Goal: Task Accomplishment & Management: Complete application form

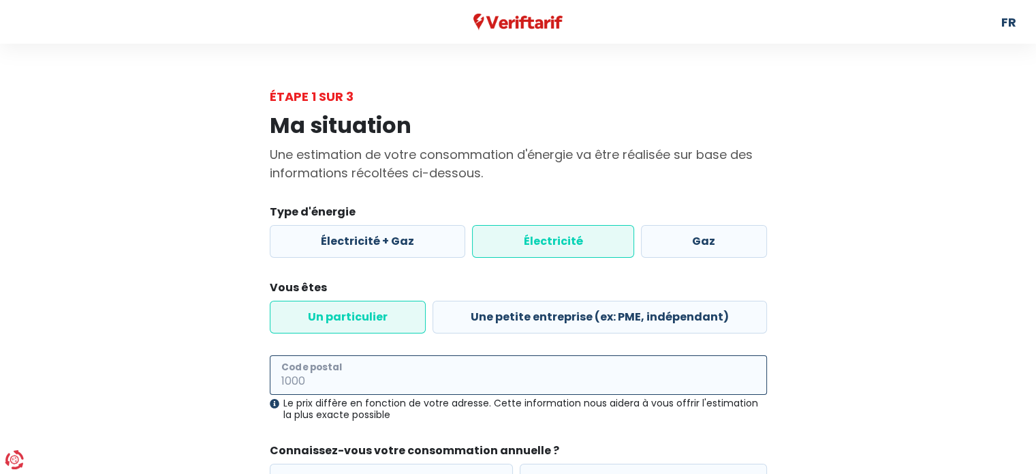
click at [397, 355] on input "Code postal" at bounding box center [518, 375] width 497 height 40
type input "7830"
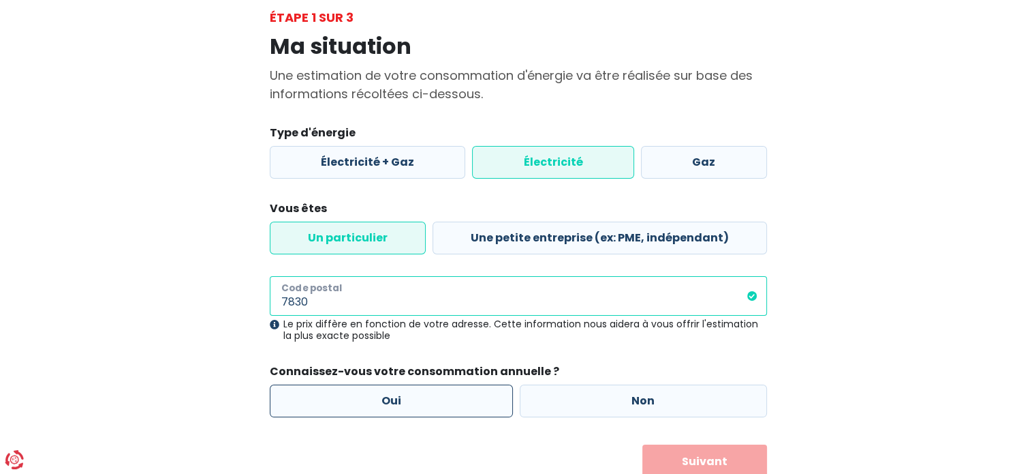
scroll to position [89, 0]
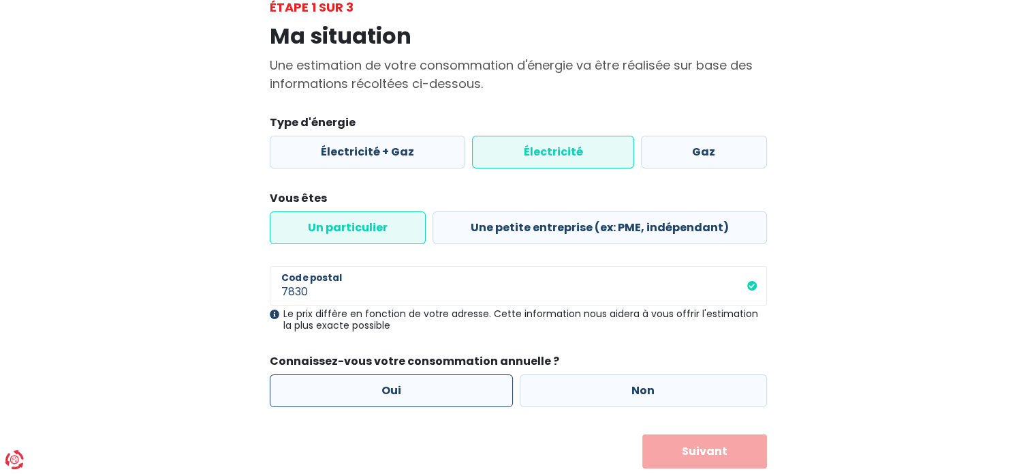
click at [439, 374] on label "Oui" at bounding box center [392, 390] width 244 height 33
click at [439, 374] on input "Oui" at bounding box center [392, 390] width 244 height 33
radio input "true"
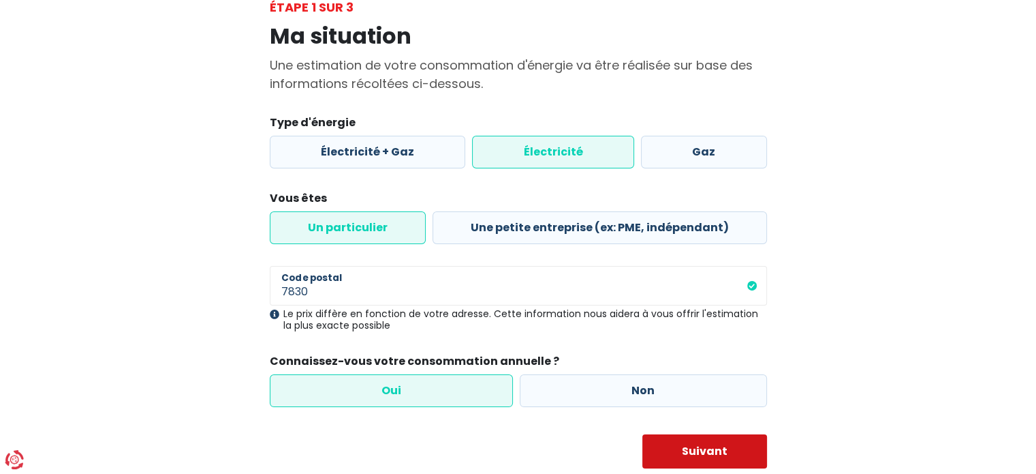
click at [683, 434] on button "Suivant" at bounding box center [704, 451] width 125 height 34
select select
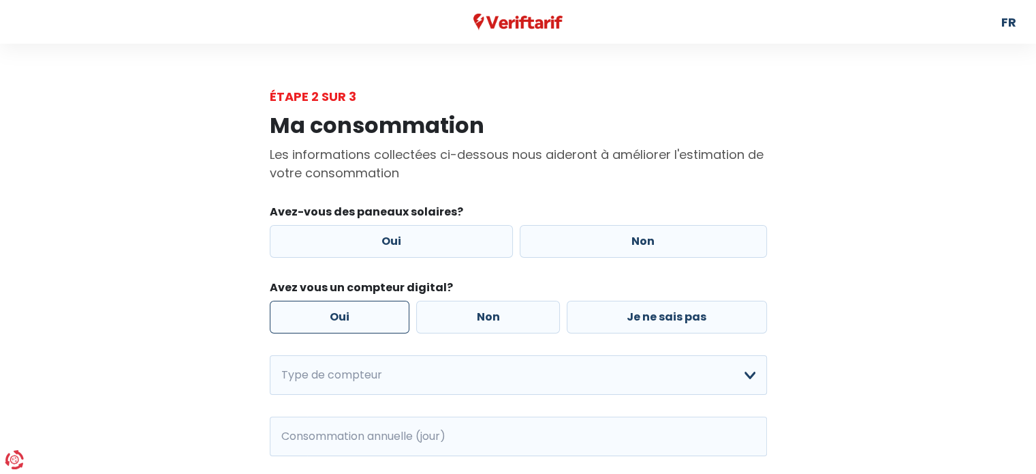
click at [355, 300] on label "Oui" at bounding box center [340, 316] width 140 height 33
click at [355, 300] on input "Oui" at bounding box center [340, 316] width 140 height 33
radio input "true"
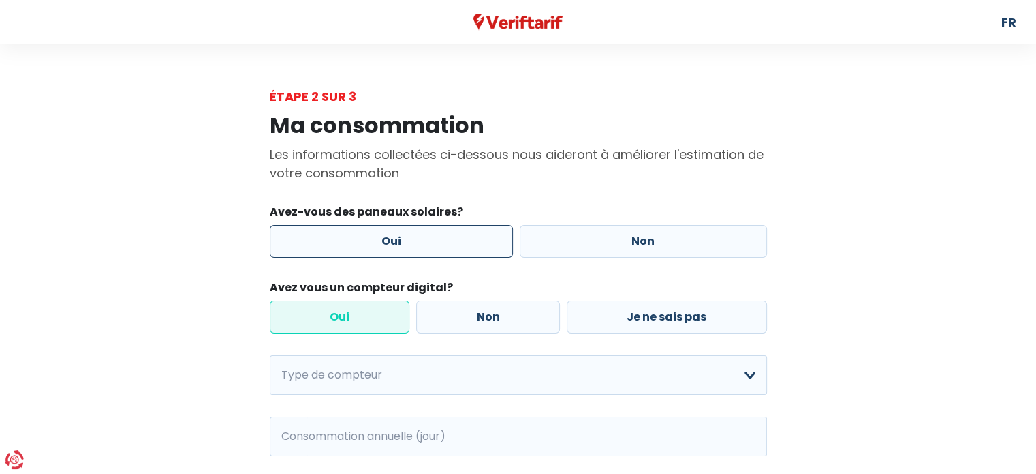
click at [390, 228] on label "Oui" at bounding box center [392, 241] width 244 height 33
click at [390, 228] on input "Oui" at bounding box center [392, 241] width 244 height 33
radio input "true"
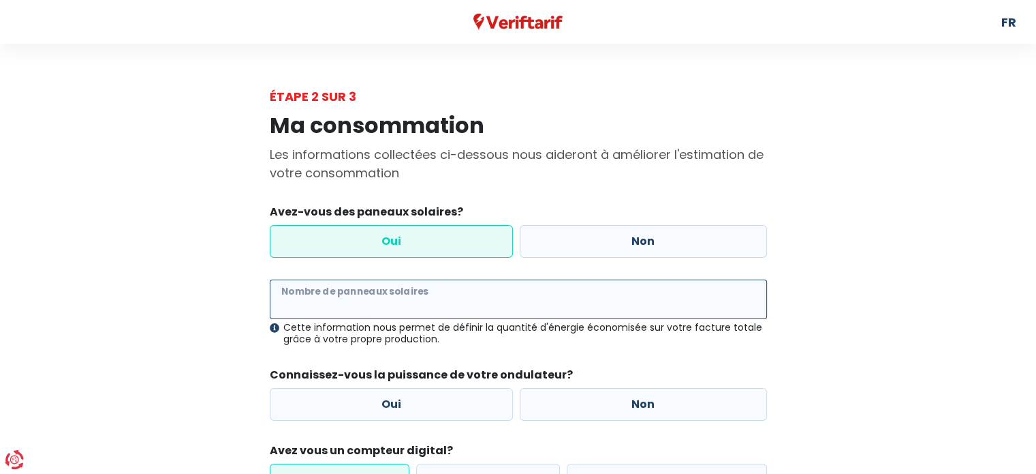
click at [382, 279] on input "Nombre de panneaux solaires" at bounding box center [518, 299] width 497 height 40
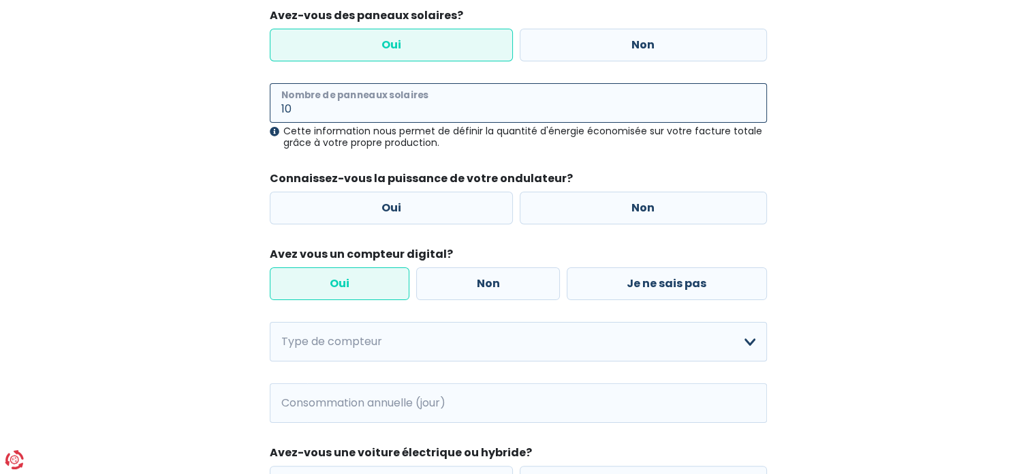
scroll to position [204, 0]
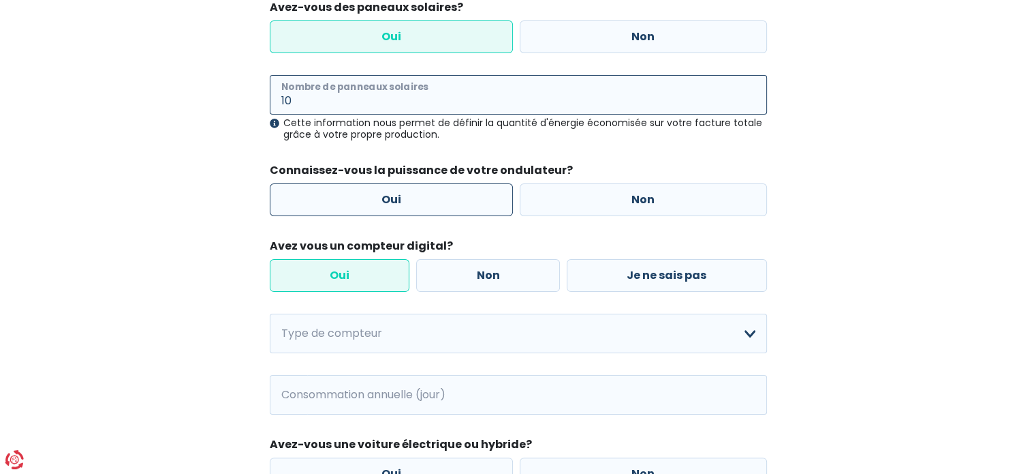
type input "10"
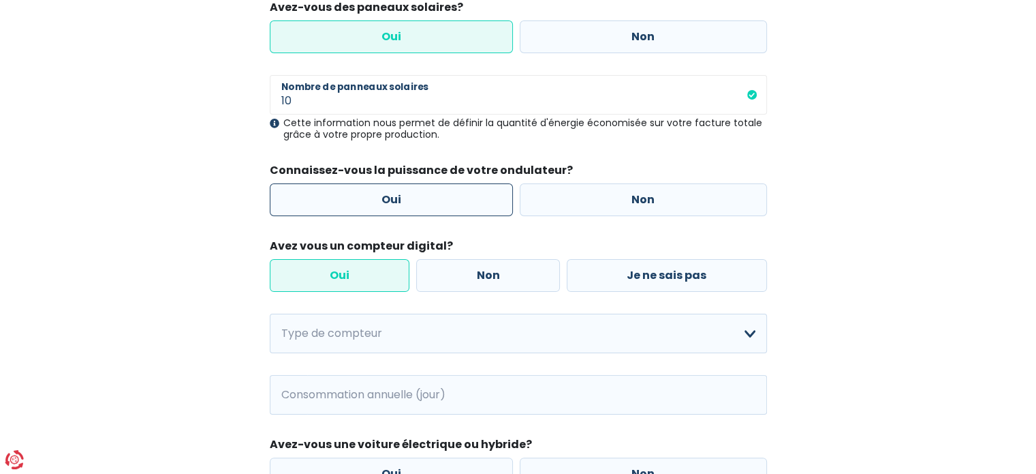
click at [391, 183] on label "Oui" at bounding box center [392, 199] width 244 height 33
click at [391, 183] on input "Oui" at bounding box center [392, 199] width 244 height 33
radio input "true"
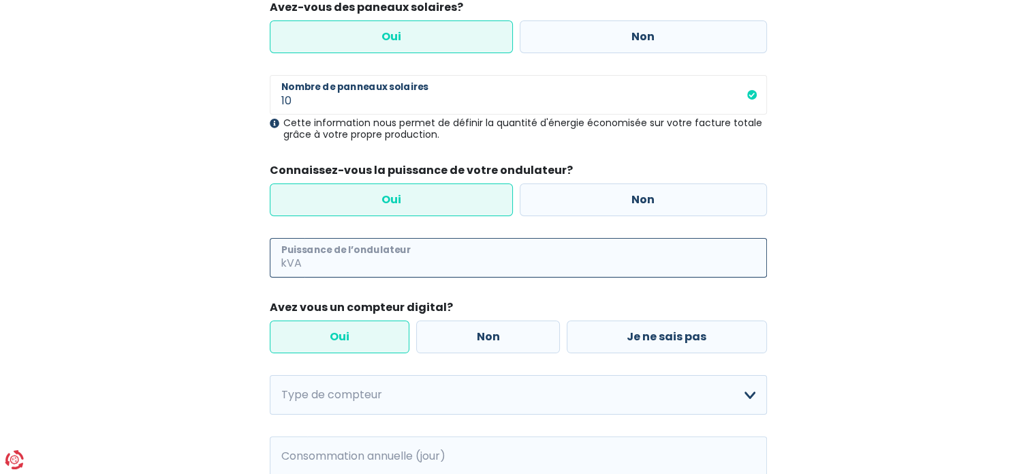
click at [390, 238] on input "Puissance de l’ondulateur" at bounding box center [536, 258] width 463 height 40
type input "6"
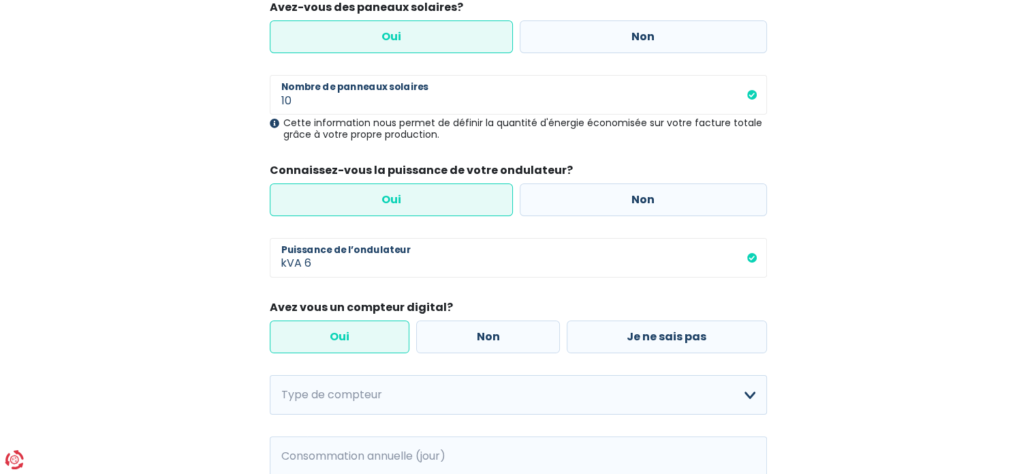
click at [343, 320] on label "Oui" at bounding box center [340, 336] width 140 height 33
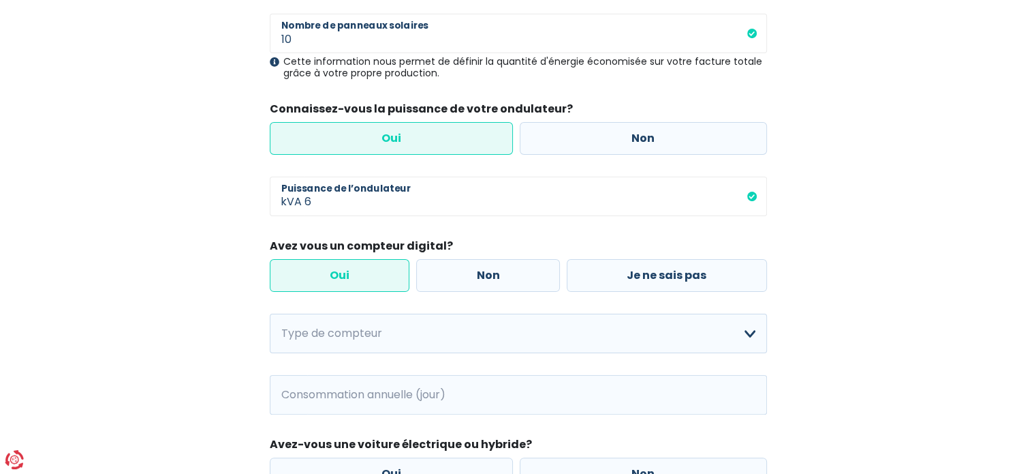
scroll to position [264, 0]
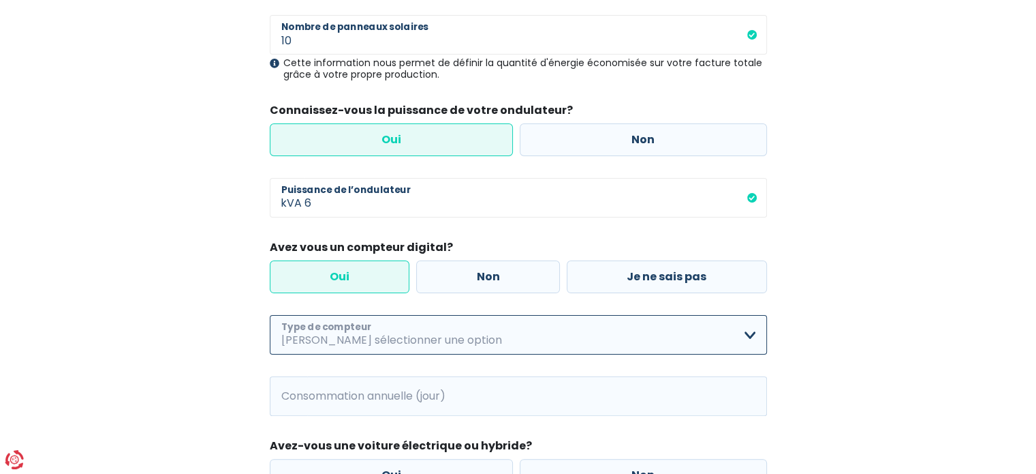
click at [749, 315] on select "Mono-horaire Bi-horaire Mono-horaire + exclusif nuit Bi-horaire + exclusif nuit…" at bounding box center [518, 335] width 497 height 40
select select "day_night_bi_shift_exclusive_night"
click at [270, 315] on select "Mono-horaire Bi-horaire Mono-horaire + exclusif nuit Bi-horaire + exclusif nuit…" at bounding box center [518, 335] width 497 height 40
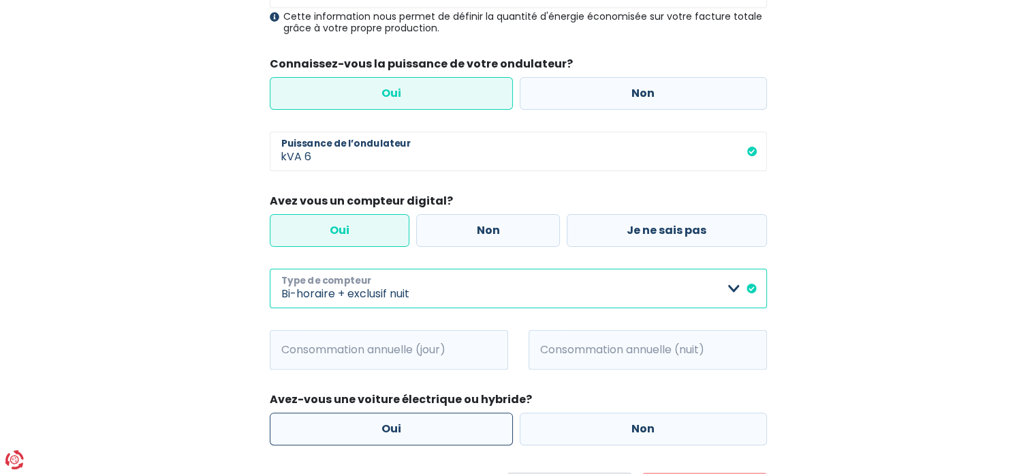
scroll to position [332, 0]
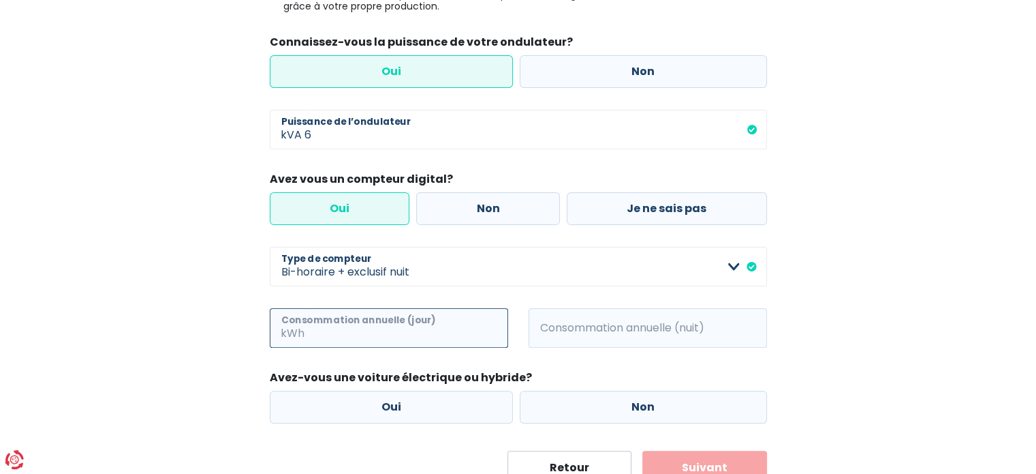
click at [442, 308] on input "Consommation annuelle (jour)" at bounding box center [407, 328] width 201 height 40
type input "500"
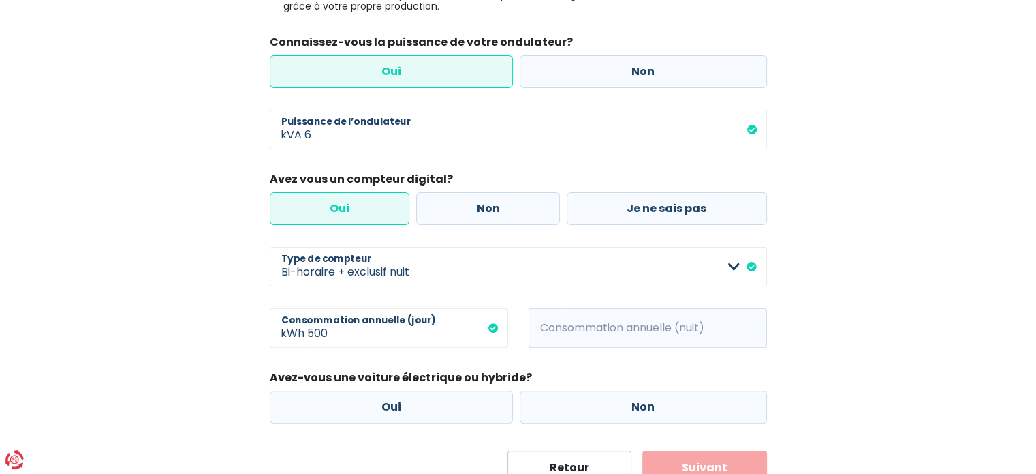
click at [540, 308] on span "kWh" at bounding box center [547, 328] width 37 height 40
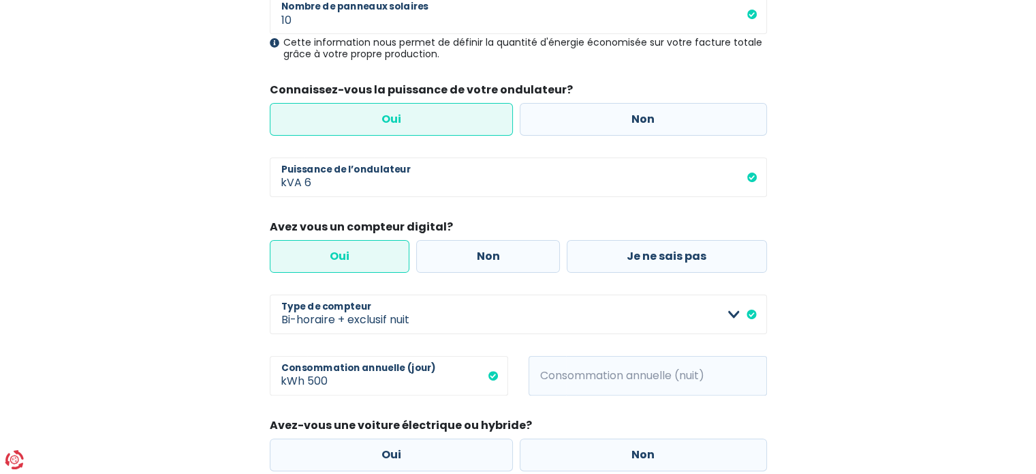
scroll to position [264, 0]
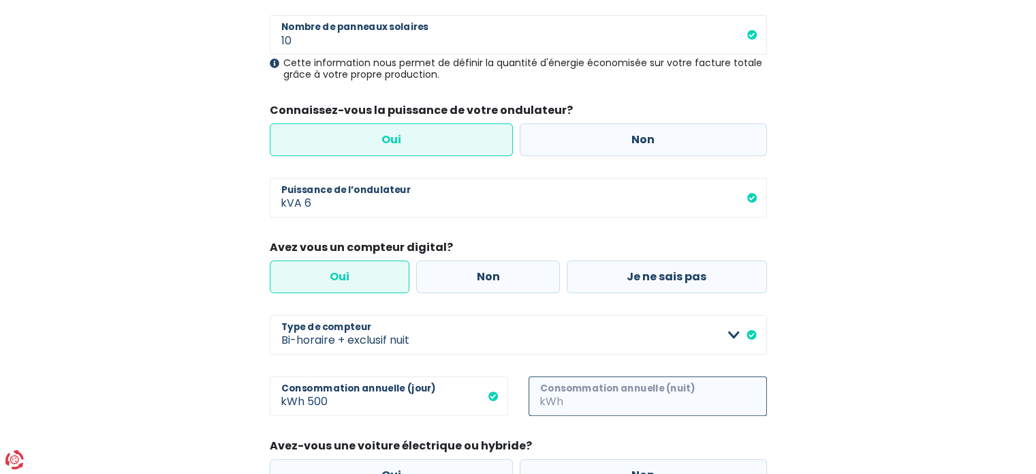
drag, startPoint x: 567, startPoint y: 353, endPoint x: 559, endPoint y: 346, distance: 10.6
click at [566, 376] on input "Consommation annuelle (nuit)" at bounding box center [666, 396] width 201 height 40
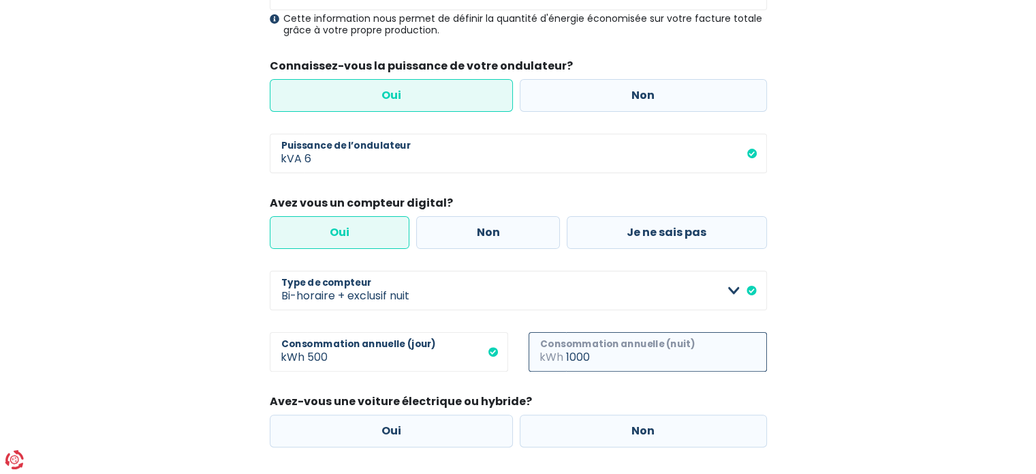
scroll to position [332, 0]
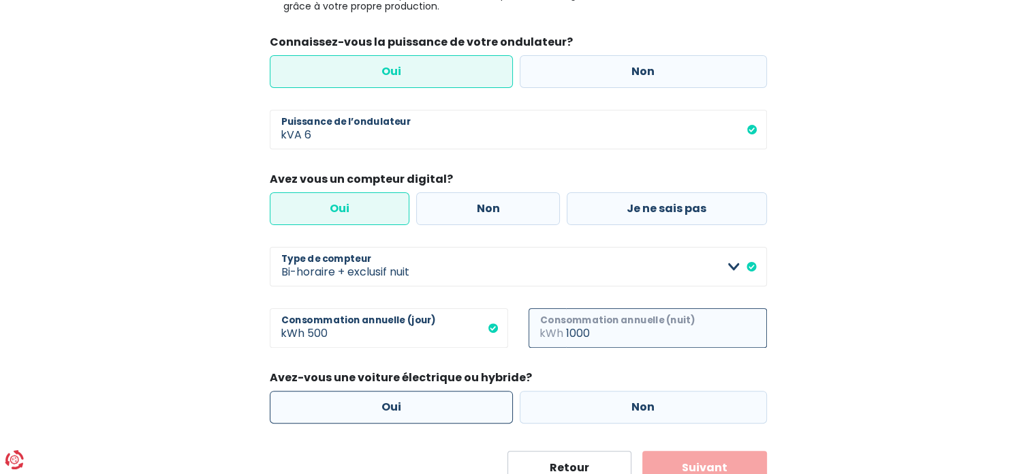
type input "1000"
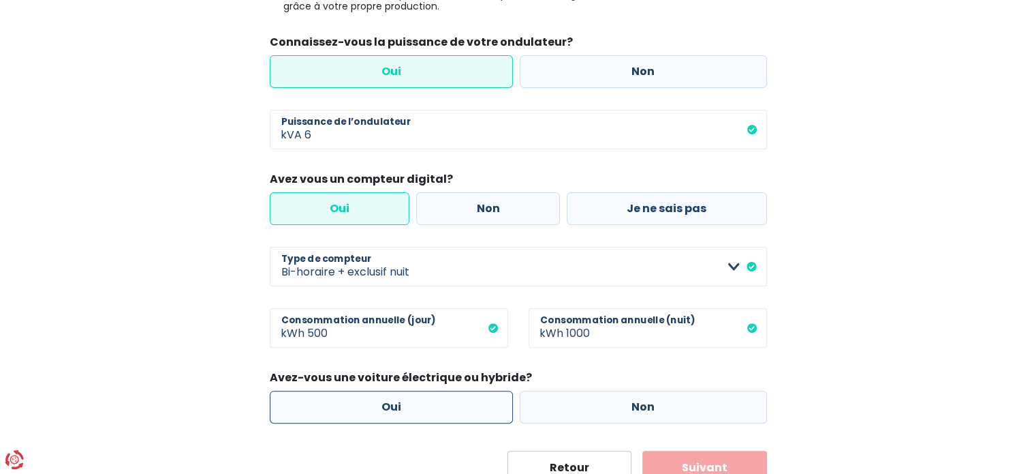
click at [397, 390] on label "Oui" at bounding box center [392, 406] width 244 height 33
click at [397, 390] on input "Oui" at bounding box center [392, 406] width 244 height 33
radio input "true"
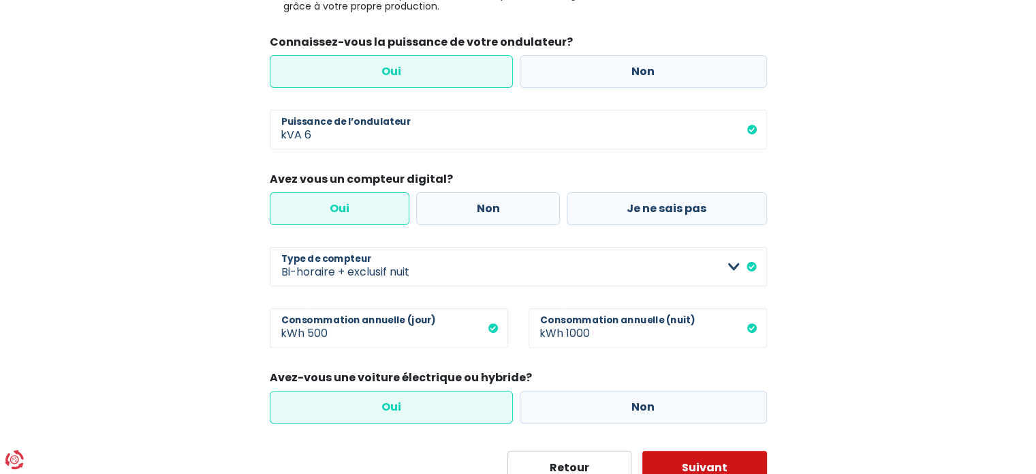
click at [702, 450] on button "Suivant" at bounding box center [704, 467] width 125 height 34
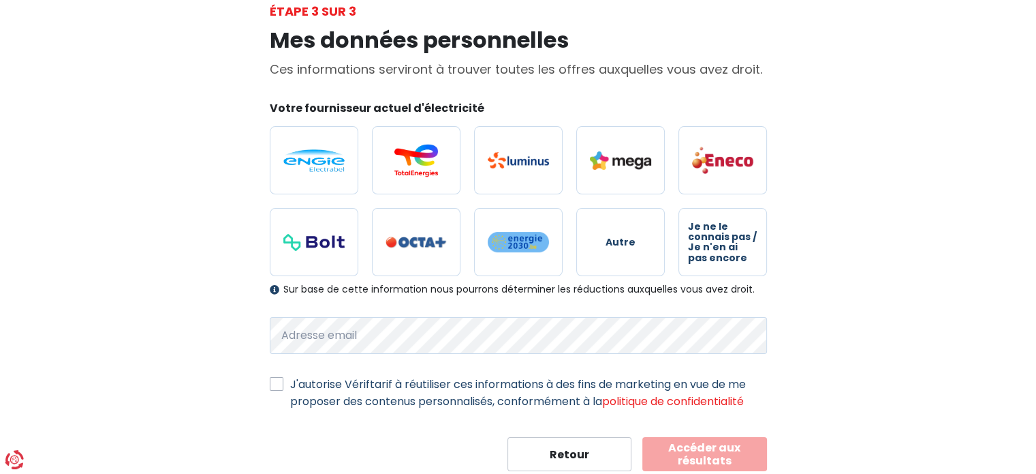
scroll to position [90, 0]
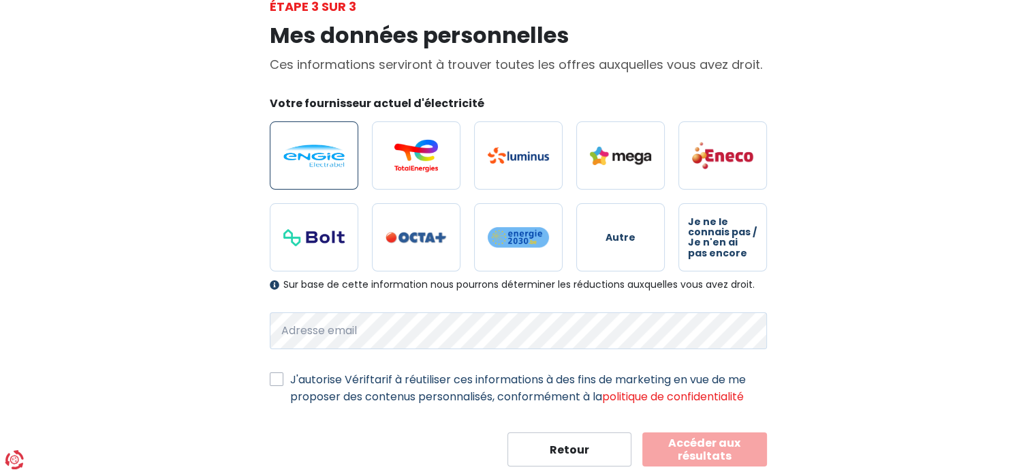
click at [330, 146] on img at bounding box center [313, 155] width 61 height 22
click at [330, 146] on input "radio" at bounding box center [314, 155] width 89 height 68
radio input "true"
